Goal: Task Accomplishment & Management: Complete application form

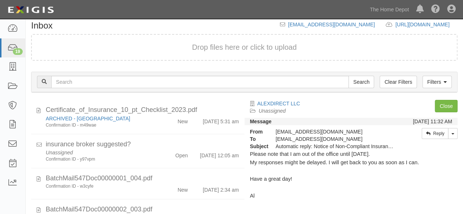
scroll to position [594, 0]
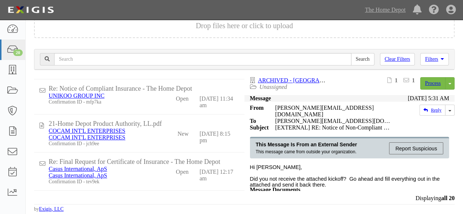
scroll to position [169, 0]
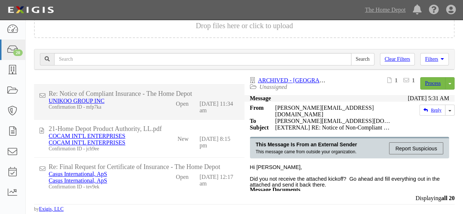
drag, startPoint x: 150, startPoint y: 138, endPoint x: 179, endPoint y: 125, distance: 32.1
click at [151, 140] on div "COCAM INT'L ENTERPRISES" at bounding box center [102, 143] width 107 height 7
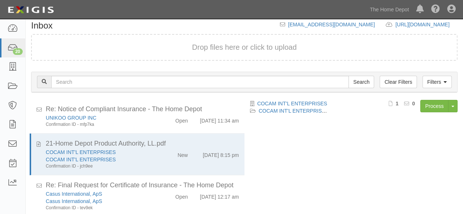
click at [433, 98] on div "Filters Clear Filters Search Filters Document Status New Transcribed Date Recei…" at bounding box center [245, 83] width 438 height 34
click at [430, 103] on link "Process" at bounding box center [435, 106] width 28 height 12
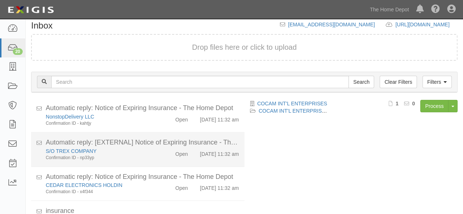
scroll to position [640, 0]
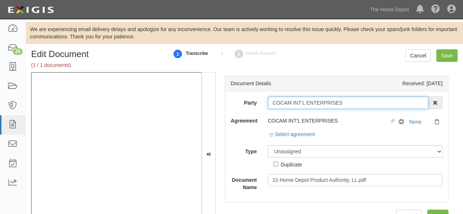
click at [348, 106] on input "COCAM INT'L ENTERPRISES" at bounding box center [348, 103] width 161 height 12
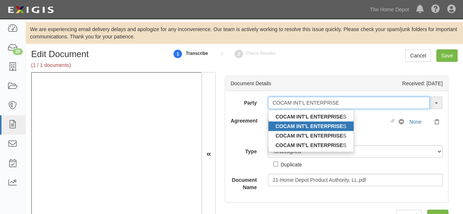
type input "COCAM INT'L ENTERPRISE"
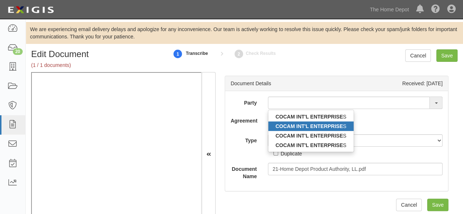
click at [295, 126] on strong "COCAM INT'L ENTERPRISE" at bounding box center [309, 126] width 67 height 6
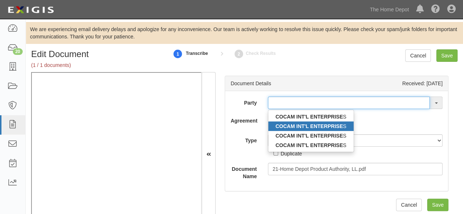
type input "COCAM INT'L ENTERPRISES"
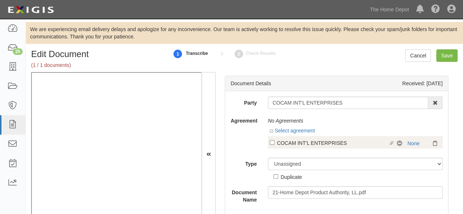
click at [296, 145] on div "COCAM INT'L ENTERPRISES" at bounding box center [333, 143] width 112 height 8
click at [275, 145] on input "Linked agreement COCAM INT'L ENTERPRISES Linked agreement" at bounding box center [272, 142] width 5 height 5
checkbox input "true"
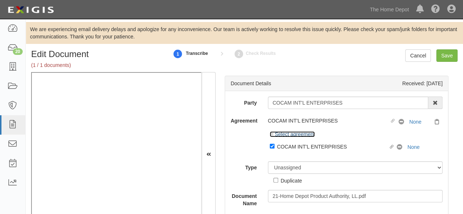
click at [292, 135] on link "Select agreement" at bounding box center [292, 135] width 45 height 6
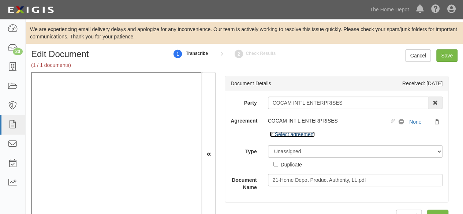
click at [290, 134] on link "Select agreement" at bounding box center [292, 135] width 45 height 6
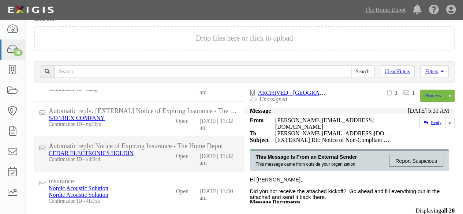
scroll to position [29, 0]
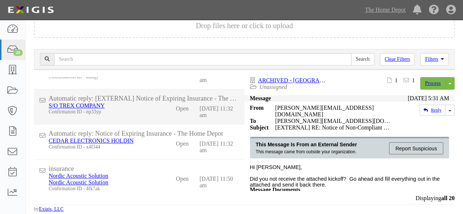
click at [150, 113] on div "S/O TREX COMPANY Confirmation ID - np33yp Open 8/25/25 11:32 am" at bounding box center [143, 111] width 201 height 16
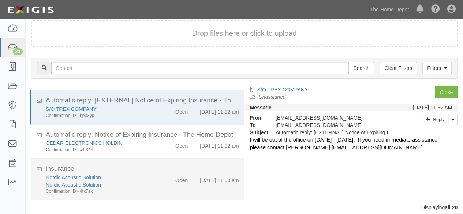
scroll to position [50, 0]
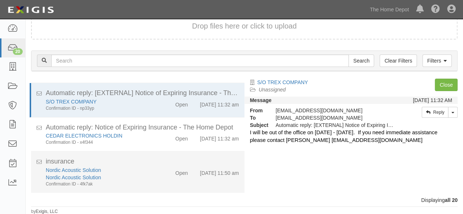
click at [158, 181] on div "Nordic Acoustic Solution Nordic Acoustic Solution Confirmation ID - 4fk7ak Open…" at bounding box center [142, 177] width 204 height 21
